Goal: Task Accomplishment & Management: Manage account settings

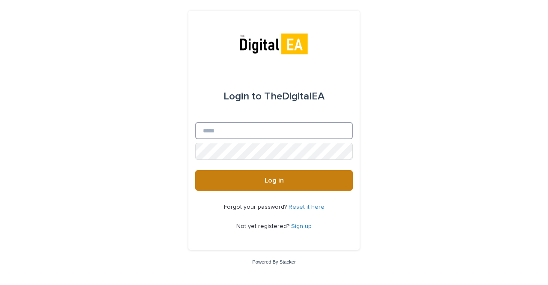
type input "**********"
click at [257, 186] on button "Log in" at bounding box center [274, 180] width 158 height 21
